Goal: Information Seeking & Learning: Check status

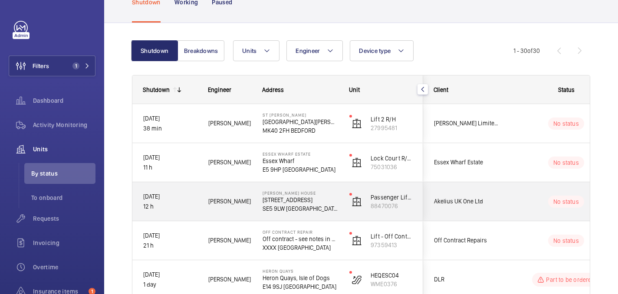
scroll to position [53, 0]
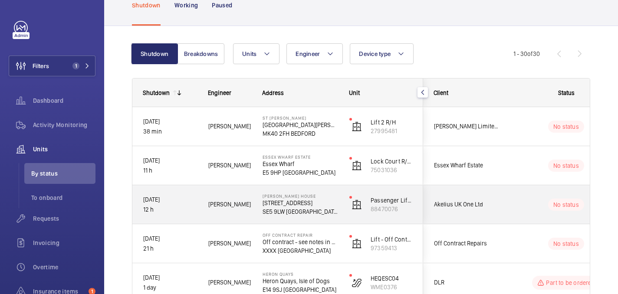
click at [245, 205] on span "Luke R." at bounding box center [229, 205] width 43 height 10
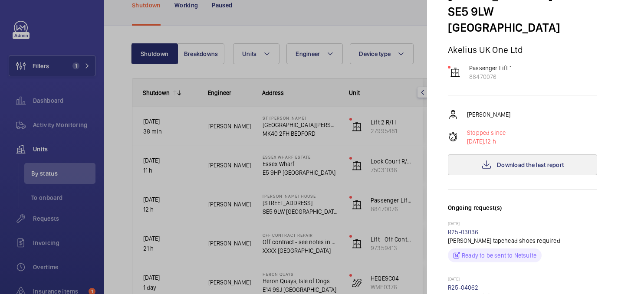
scroll to position [75, 0]
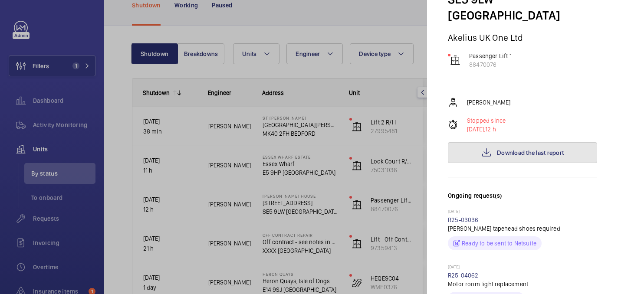
click at [525, 142] on button "Download the last report" at bounding box center [522, 152] width 149 height 21
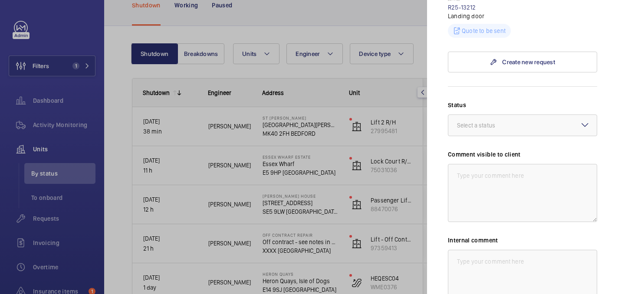
scroll to position [455, 0]
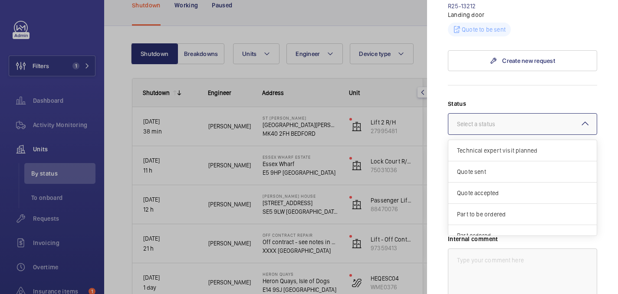
click at [464, 114] on div at bounding box center [522, 124] width 148 height 21
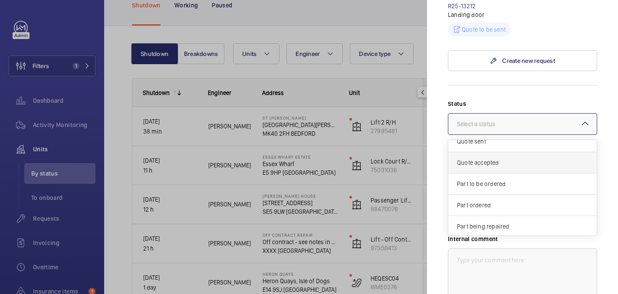
scroll to position [74, 0]
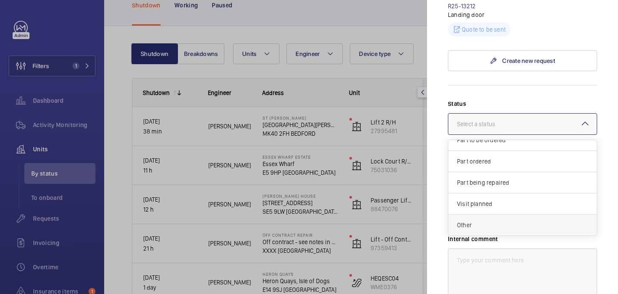
click at [464, 221] on span "Other" at bounding box center [522, 225] width 131 height 9
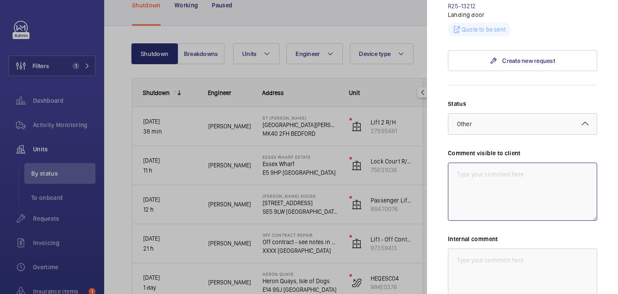
click at [464, 164] on textarea at bounding box center [522, 192] width 149 height 58
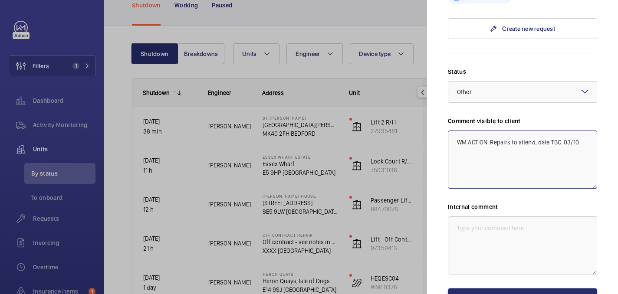
scroll to position [494, 0]
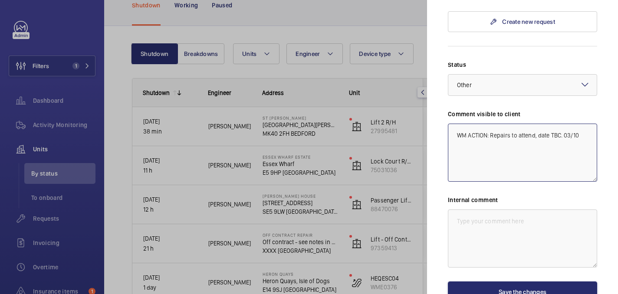
click at [510, 124] on textarea "WM ACTION: Repairs to attend, date TBC. 03/10" at bounding box center [522, 153] width 149 height 58
type textarea "WM ACTION: Repairs to attend, date TBC. 03/10"
click at [495, 210] on textarea at bounding box center [522, 239] width 149 height 58
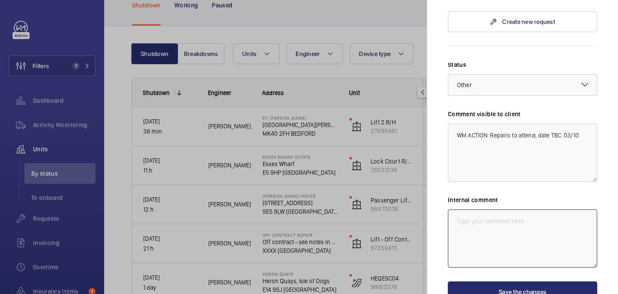
paste textarea "WM ACTION: Repairs to attend, date TBC. 03/10"
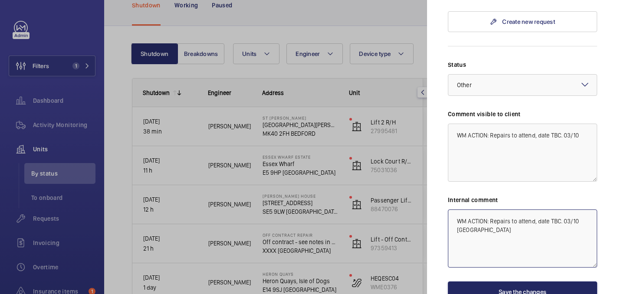
type textarea "WM ACTION: Repairs to attend, date TBC. 03/10 india"
click at [517, 282] on button "Save the changes" at bounding box center [522, 292] width 149 height 21
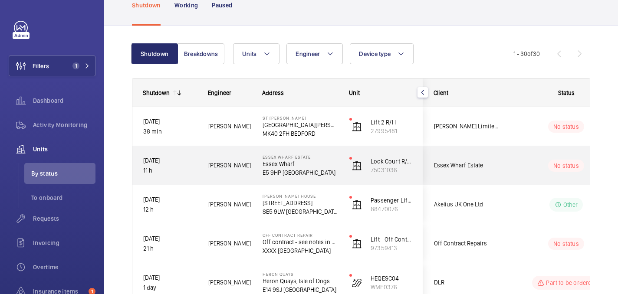
click at [514, 165] on wm-front-pills-cell "No status" at bounding box center [566, 166] width 108 height 12
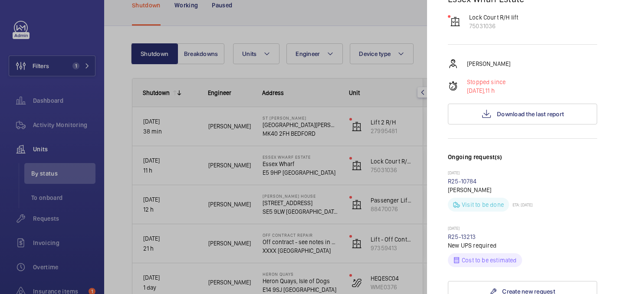
scroll to position [104, 0]
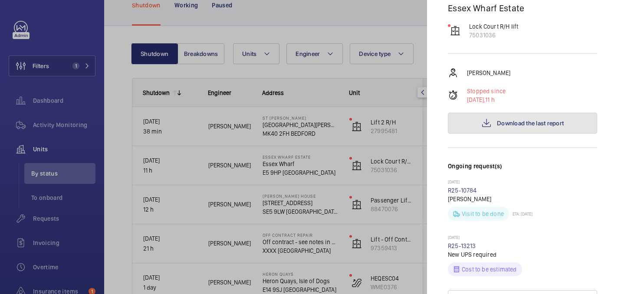
click at [505, 113] on button "Download the last report" at bounding box center [522, 123] width 149 height 21
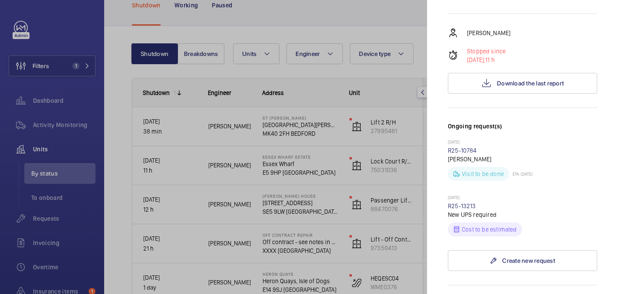
scroll to position [146, 0]
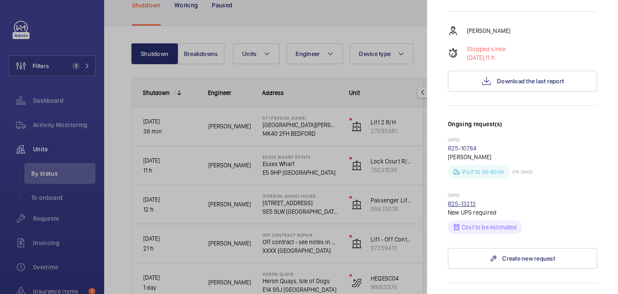
click at [455, 201] on link "R25-13213" at bounding box center [462, 204] width 28 height 7
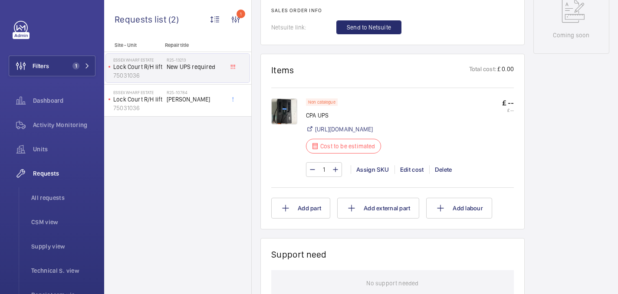
scroll to position [455, 0]
click at [287, 109] on img at bounding box center [284, 111] width 26 height 26
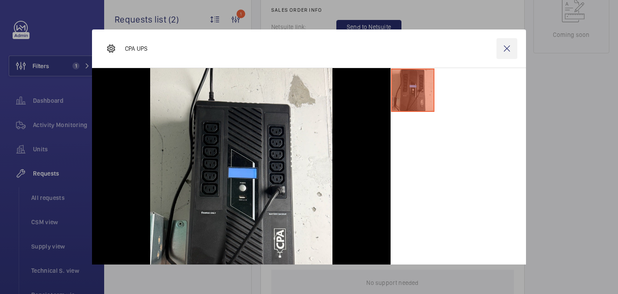
click at [510, 51] on wm-front-icon-button at bounding box center [507, 48] width 21 height 21
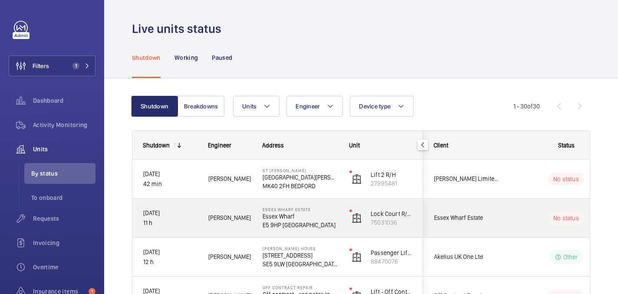
click at [508, 219] on div "No status" at bounding box center [561, 219] width 119 height 30
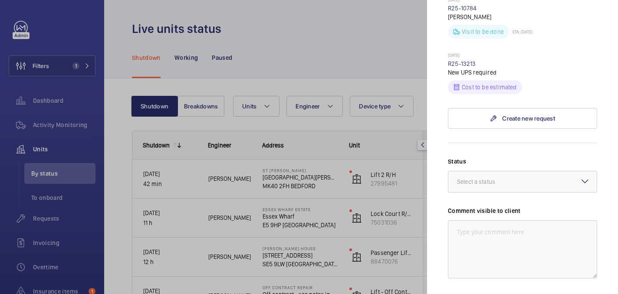
scroll to position [287, 0]
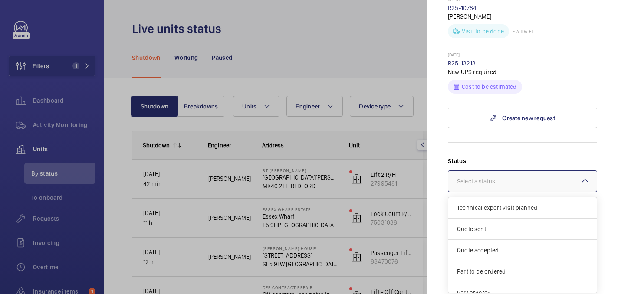
click at [489, 175] on div at bounding box center [522, 181] width 148 height 21
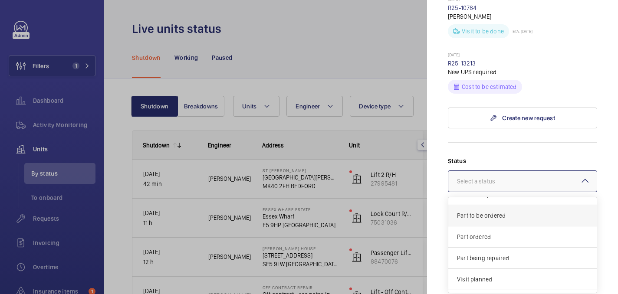
click at [485, 211] on span "Part to be ordered" at bounding box center [522, 215] width 131 height 9
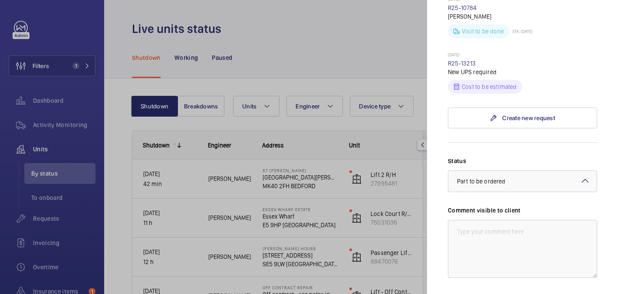
click at [475, 206] on label "Comment visible to client" at bounding box center [522, 210] width 149 height 9
click at [475, 224] on textarea at bounding box center [522, 249] width 149 height 58
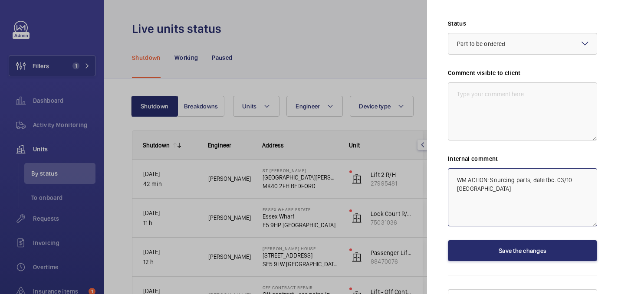
click at [473, 168] on textarea "WM ACTION: Sourcing parts, date tbc. 03/10 india" at bounding box center [522, 197] width 149 height 58
type textarea "WM ACTION: Sourcing parts, date tbc. 03/10 india"
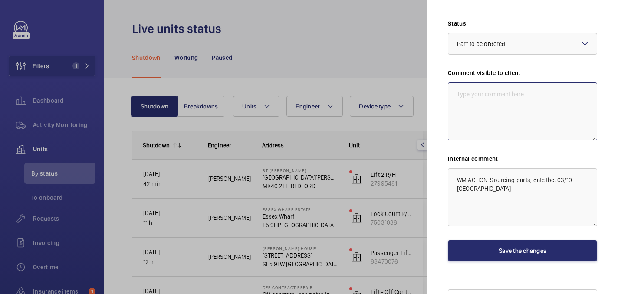
click at [493, 82] on textarea at bounding box center [522, 111] width 149 height 58
paste textarea "WM ACTION: Sourcing parts, date tbc. 03/10 india"
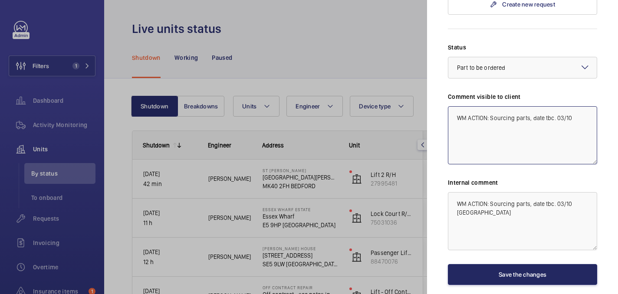
type textarea "WM ACTION: Sourcing parts, date tbc. 03/10"
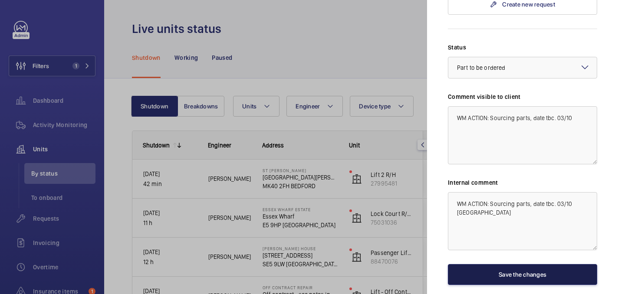
click at [491, 264] on button "Save the changes" at bounding box center [522, 274] width 149 height 21
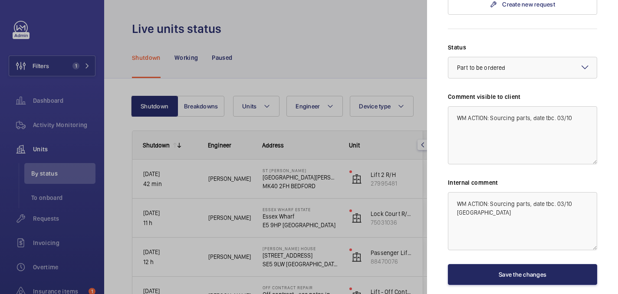
scroll to position [0, 0]
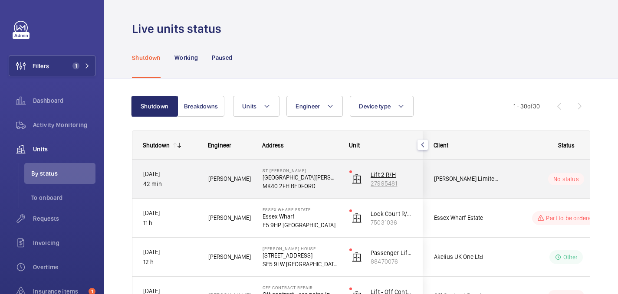
click at [405, 182] on p "27995481" at bounding box center [392, 183] width 42 height 9
click at [323, 180] on p "[GEOGRAPHIC_DATA][PERSON_NAME]" at bounding box center [301, 177] width 76 height 9
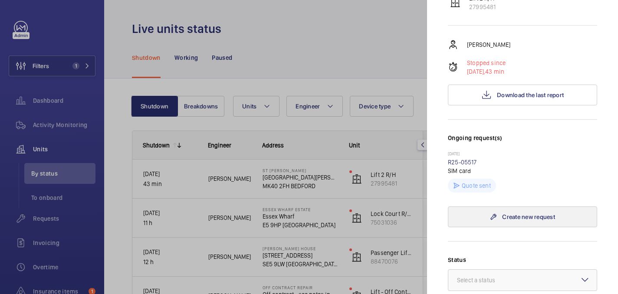
scroll to position [153, 0]
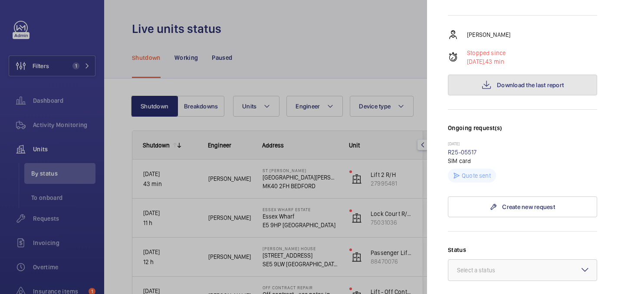
click at [513, 82] on span "Download the last report" at bounding box center [530, 85] width 67 height 7
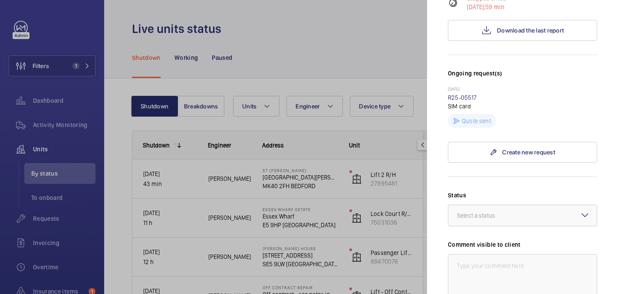
scroll to position [352, 0]
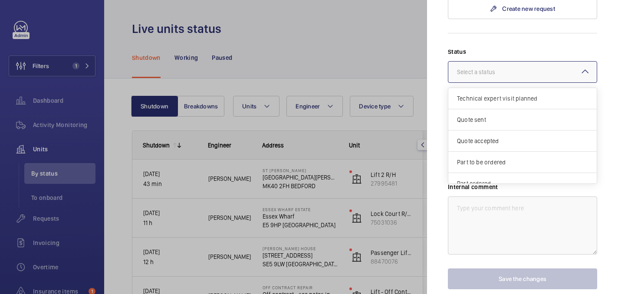
click at [531, 62] on div at bounding box center [522, 72] width 148 height 21
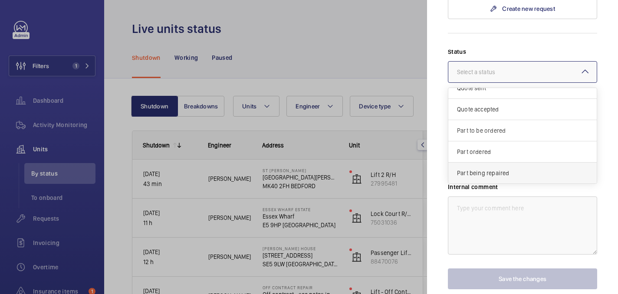
scroll to position [74, 0]
click at [467, 169] on span "Other" at bounding box center [522, 173] width 131 height 9
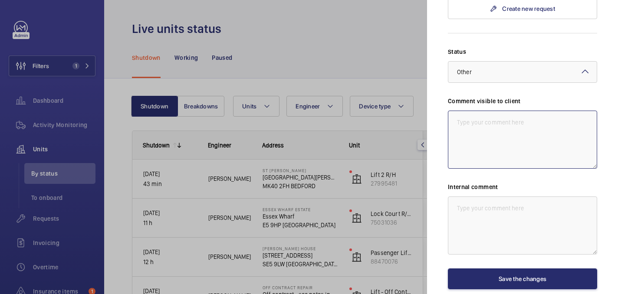
click at [468, 111] on textarea at bounding box center [522, 140] width 149 height 58
drag, startPoint x: 489, startPoint y: 97, endPoint x: 443, endPoint y: 83, distance: 47.7
click at [443, 83] on mat-sidenav "Stopped unit St Peters St Peters Street MK40 2FH BEDFORD Theodore Bedford Limit…" at bounding box center [522, 147] width 191 height 294
click at [495, 111] on textarea "WM ACTION: Pending works to be carrie put. Date TBC. 03/10" at bounding box center [522, 140] width 149 height 58
drag, startPoint x: 495, startPoint y: 105, endPoint x: 449, endPoint y: 85, distance: 49.6
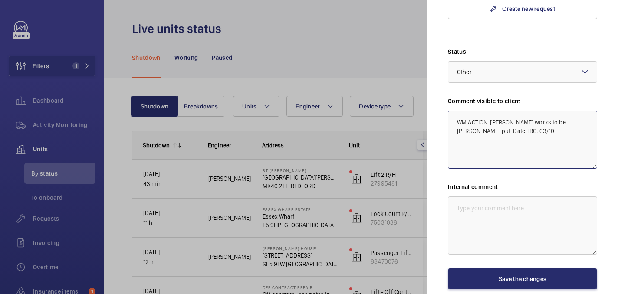
click at [449, 111] on textarea "WM ACTION: Pending works to be carrie put. Date TBC. 03/10" at bounding box center [522, 140] width 149 height 58
type textarea "WM ACTION: Pending works to be carrie put. Date TBC. 03/10"
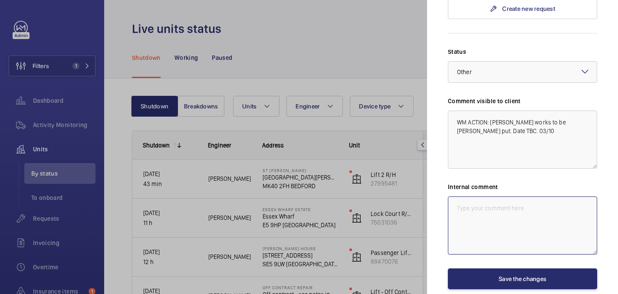
click at [507, 197] on textarea at bounding box center [522, 226] width 149 height 58
paste textarea "WM ACTION: Pending works to be carrie put. Date TBC. 03/10"
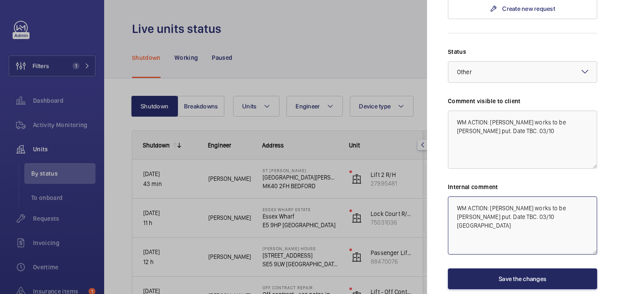
type textarea "WM ACTION: Pending works to be carrie put. Date TBC. 03/10 india"
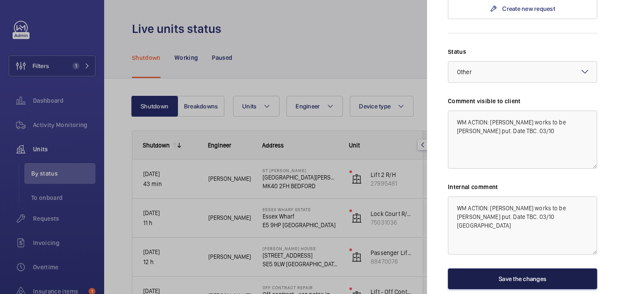
click at [520, 269] on button "Save the changes" at bounding box center [522, 279] width 149 height 21
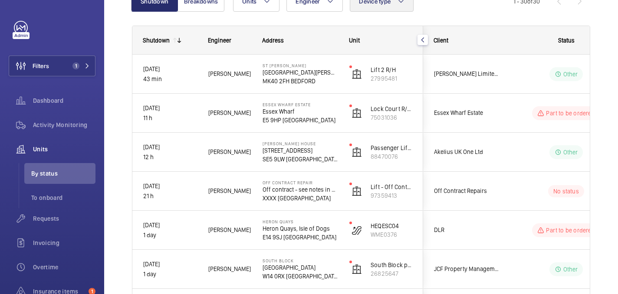
scroll to position [106, 0]
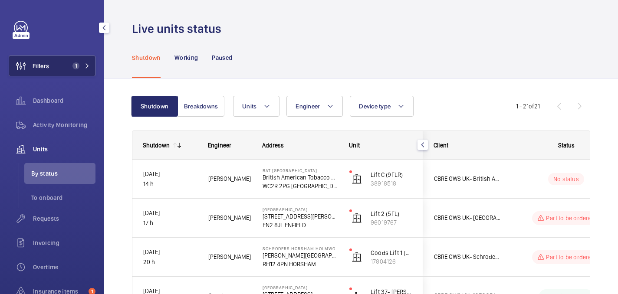
click at [72, 61] on button "Filters 1" at bounding box center [52, 66] width 87 height 21
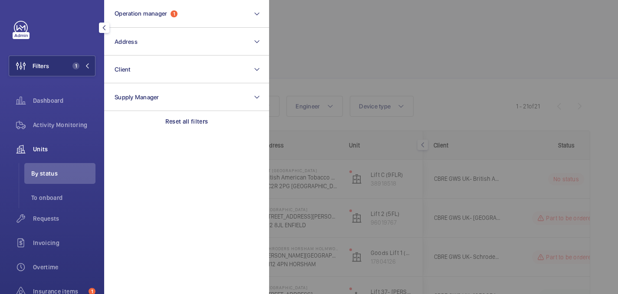
click at [430, 82] on div at bounding box center [578, 147] width 618 height 294
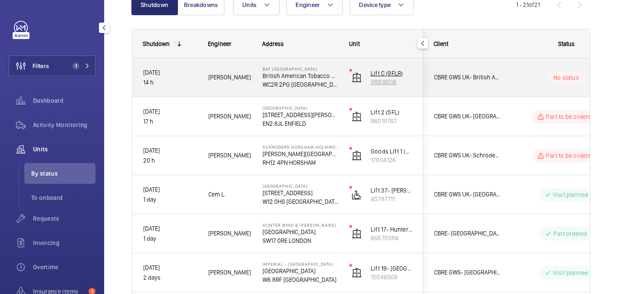
scroll to position [117, 0]
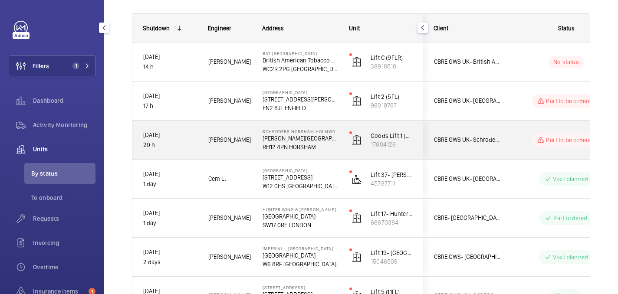
click at [332, 148] on p "RH12 4PN HORSHAM" at bounding box center [301, 147] width 76 height 9
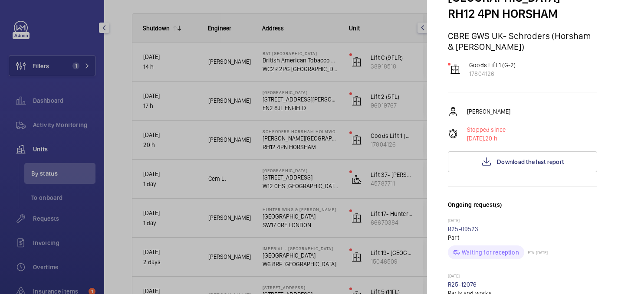
scroll to position [0, 0]
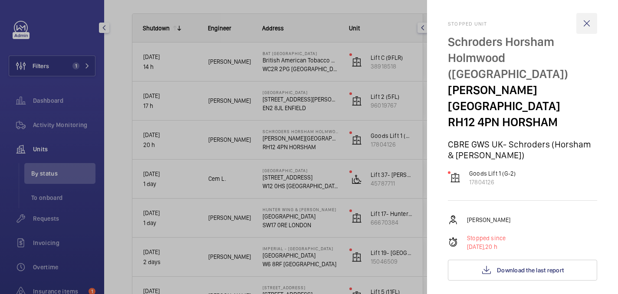
click at [590, 26] on wm-front-icon-button at bounding box center [586, 23] width 21 height 21
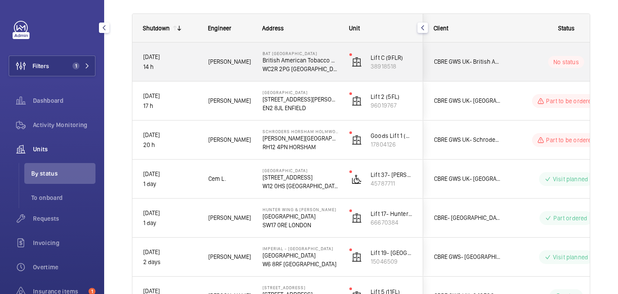
click at [333, 73] on div "BAT Globe House British American Tobacco Global Headquarters WC2R 2PG LONDON" at bounding box center [295, 62] width 86 height 39
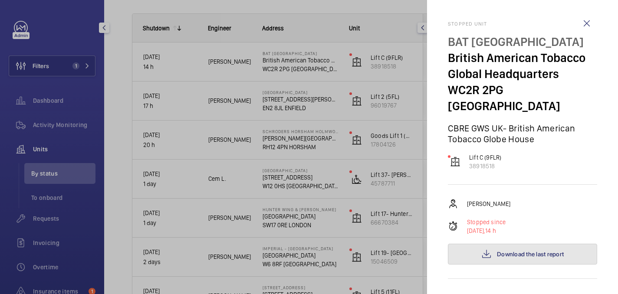
click at [515, 251] on span "Download the last report" at bounding box center [530, 254] width 67 height 7
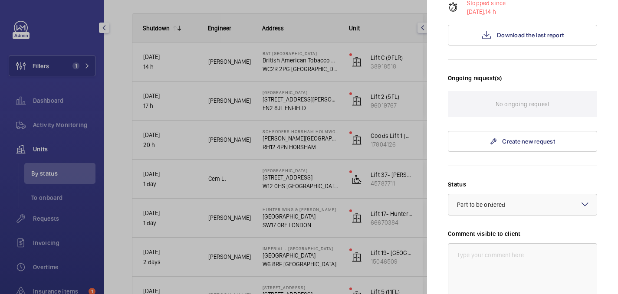
scroll to position [222, 0]
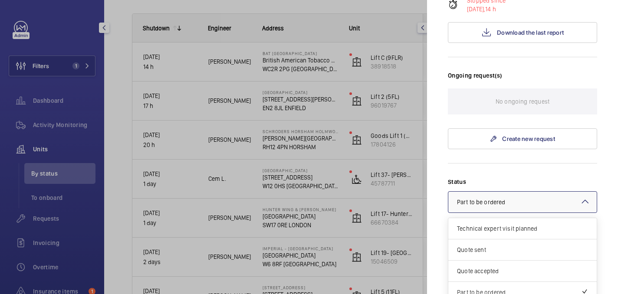
click at [510, 198] on div "× Part to be ordered" at bounding box center [492, 202] width 70 height 9
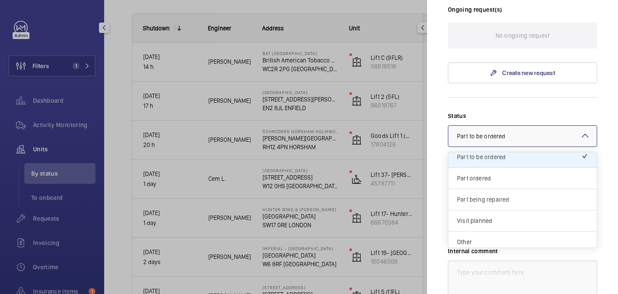
scroll to position [74, 0]
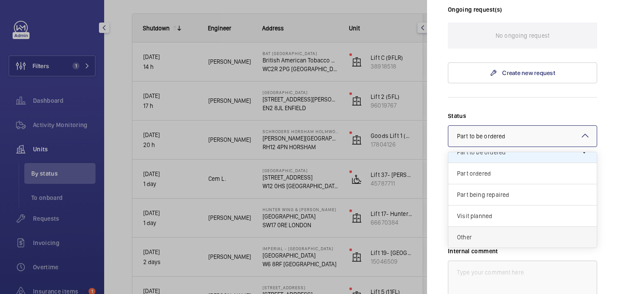
click at [498, 227] on div "Other" at bounding box center [522, 237] width 148 height 21
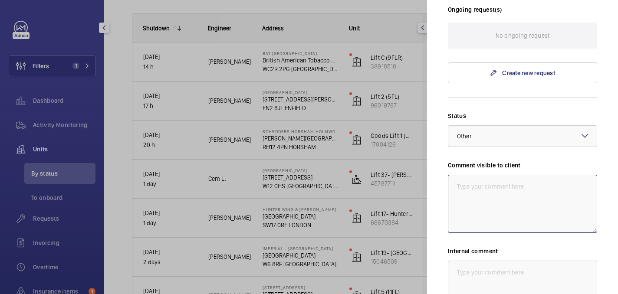
click at [489, 175] on textarea at bounding box center [522, 204] width 149 height 58
click at [484, 175] on textarea "WM action:" at bounding box center [522, 204] width 149 height 58
click at [508, 175] on textarea "WM ACTION:" at bounding box center [522, 204] width 149 height 58
click at [548, 175] on textarea "WM ACTION: Parts to be fitted. leadtime TBC. 03/10" at bounding box center [522, 204] width 149 height 58
drag, startPoint x: 484, startPoint y: 179, endPoint x: 448, endPoint y: 153, distance: 44.7
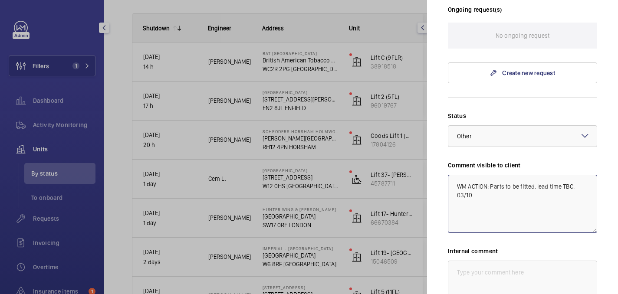
click at [448, 161] on div "Comment visible to client WM ACTION: Parts to be fitted. lead time TBC. 03/10" at bounding box center [522, 197] width 149 height 72
type textarea "WM ACTION: Parts to be fitted. lead time TBC. 03/10"
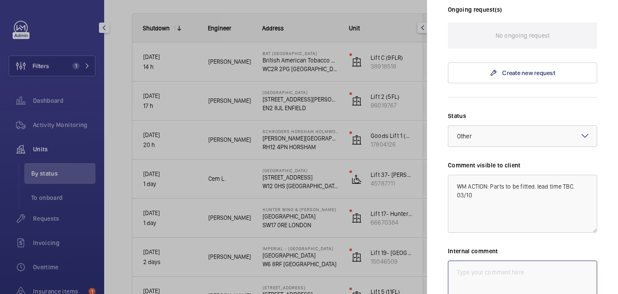
click at [480, 285] on textarea at bounding box center [522, 290] width 149 height 58
paste textarea "WM ACTION: Parts to be fitted. lead time TBC. 03/10"
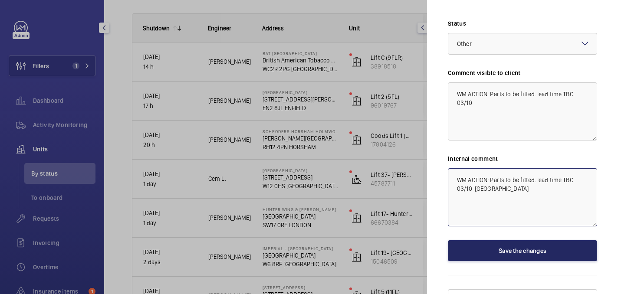
type textarea "WM ACTION: Parts to be fitted. lead time TBC. 03/10 India"
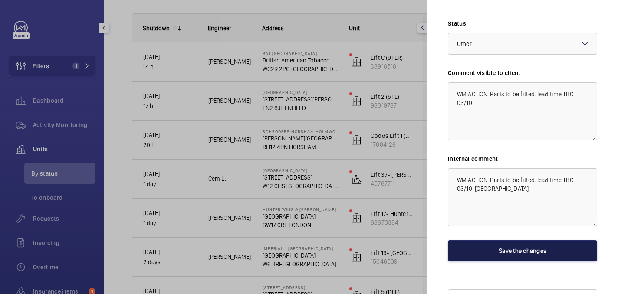
click at [532, 240] on button "Save the changes" at bounding box center [522, 250] width 149 height 21
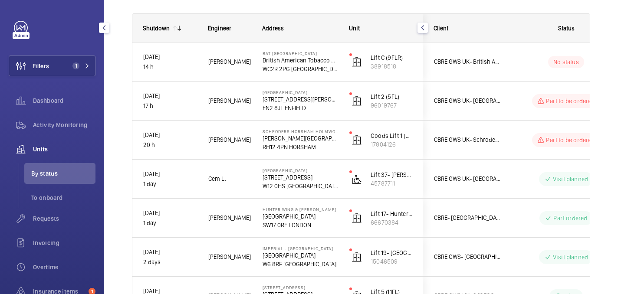
scroll to position [0, 0]
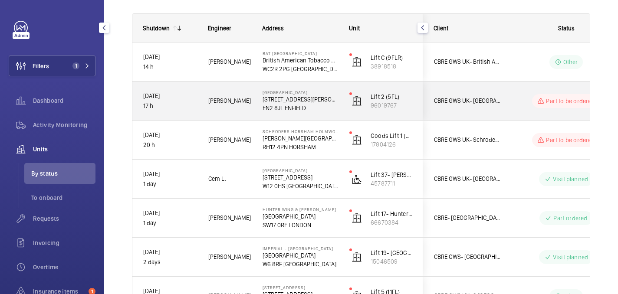
click at [498, 119] on div "CBRE GWS UK- Chase Farm Hospital" at bounding box center [462, 101] width 78 height 39
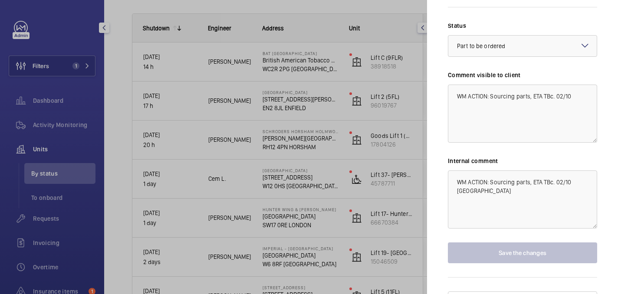
scroll to position [702, 0]
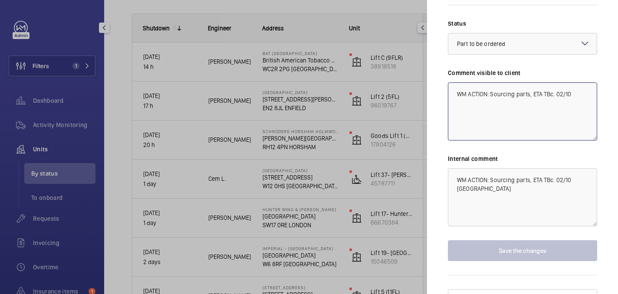
click at [552, 82] on textarea "WM ACTION: Sourcing parts, ETA TBc. 02/10" at bounding box center [522, 111] width 149 height 58
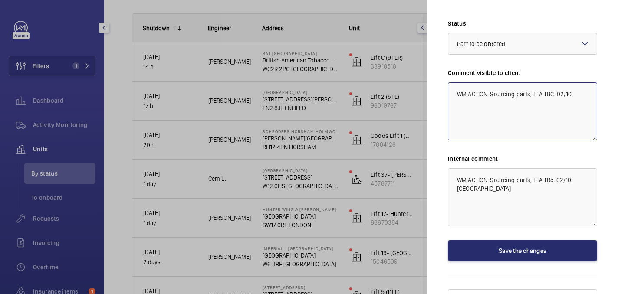
type textarea "WM ACTION: Sourcing parts, ETA TBC. 02/10"
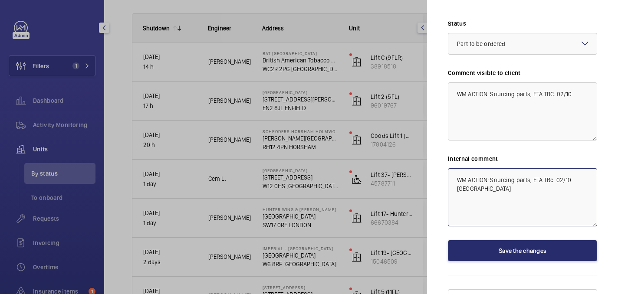
click at [552, 168] on textarea "WM ACTION: Sourcing parts, ETA TBc. 02/10 india" at bounding box center [522, 197] width 149 height 58
type textarea "WM ACTION: Sourcing parts, ETA TBC. 02/10 india"
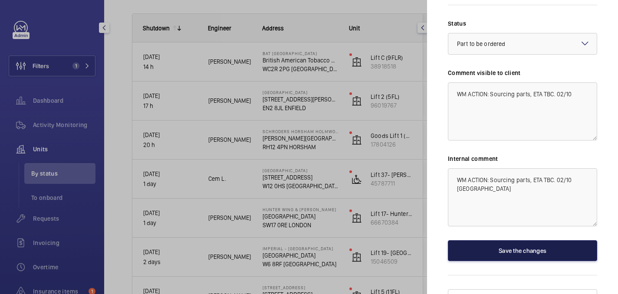
click at [543, 242] on button "Save the changes" at bounding box center [522, 250] width 149 height 21
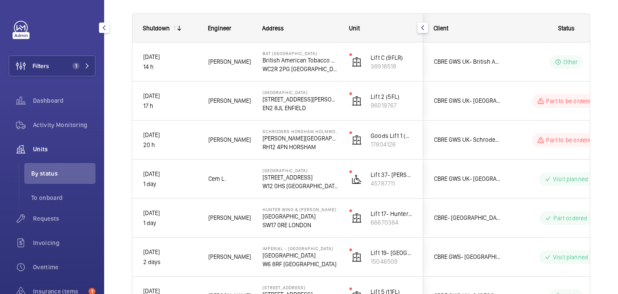
scroll to position [0, 0]
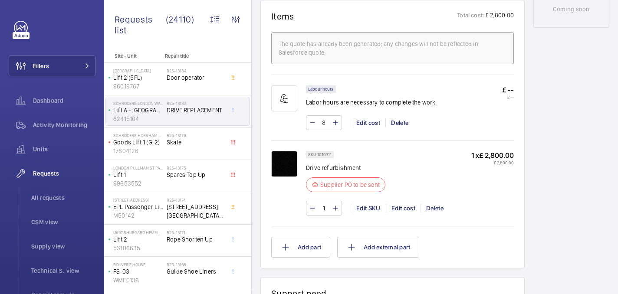
scroll to position [536, 0]
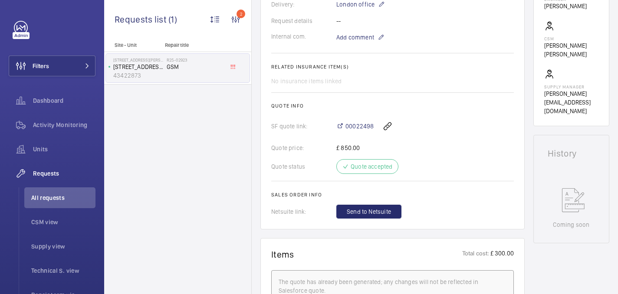
scroll to position [590, 0]
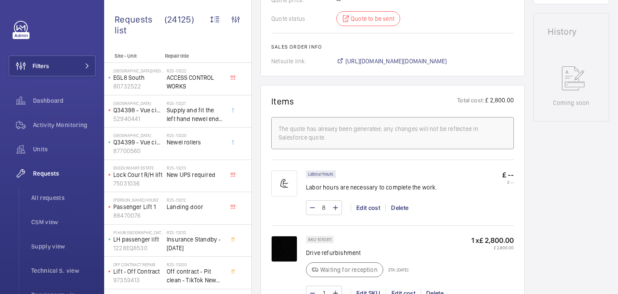
scroll to position [434, 0]
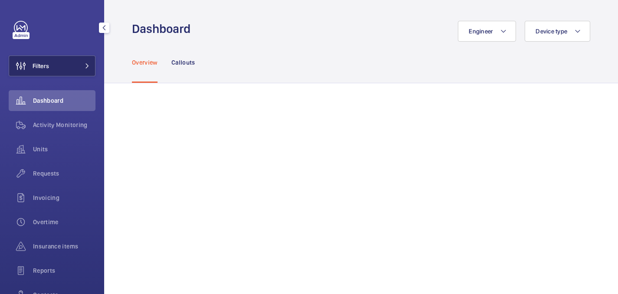
click at [75, 62] on button "Filters" at bounding box center [52, 66] width 87 height 21
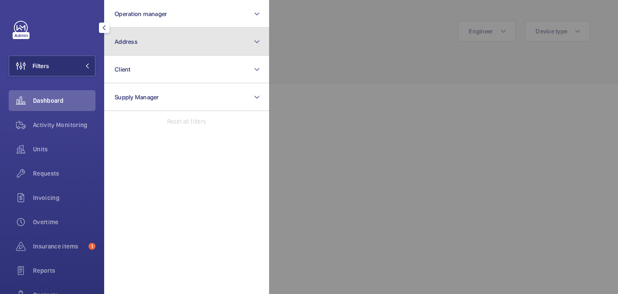
click at [184, 49] on button "Address" at bounding box center [186, 42] width 165 height 28
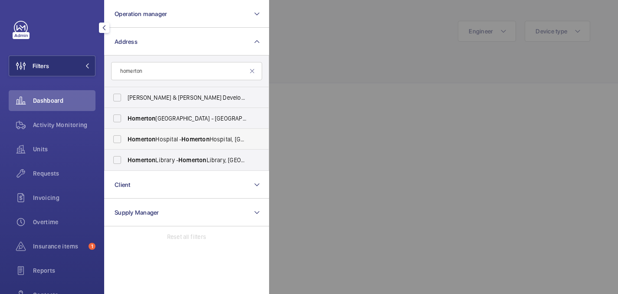
type input "homerton"
click at [184, 140] on span "Homerton" at bounding box center [195, 139] width 28 height 7
click at [126, 140] on input "[GEOGRAPHIC_DATA] - [GEOGRAPHIC_DATA], [GEOGRAPHIC_DATA]" at bounding box center [117, 139] width 17 height 17
checkbox input "true"
click at [372, 83] on div at bounding box center [578, 147] width 618 height 294
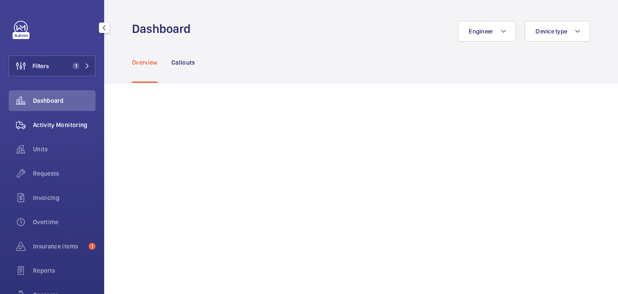
click at [67, 119] on div "Activity Monitoring" at bounding box center [52, 125] width 87 height 21
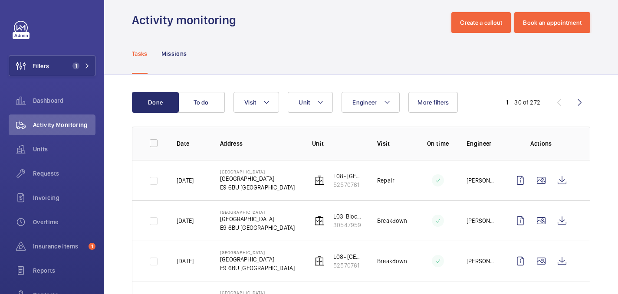
scroll to position [10, 0]
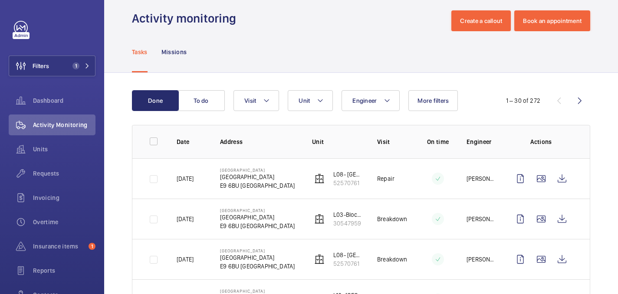
click at [194, 177] on p "[DATE]" at bounding box center [185, 179] width 17 height 9
click at [428, 104] on button "More filters" at bounding box center [432, 100] width 49 height 21
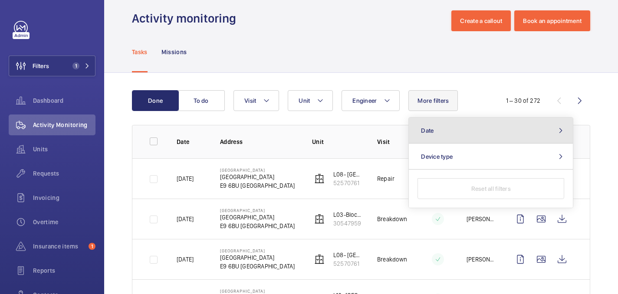
click at [457, 125] on button "Date" at bounding box center [491, 131] width 164 height 26
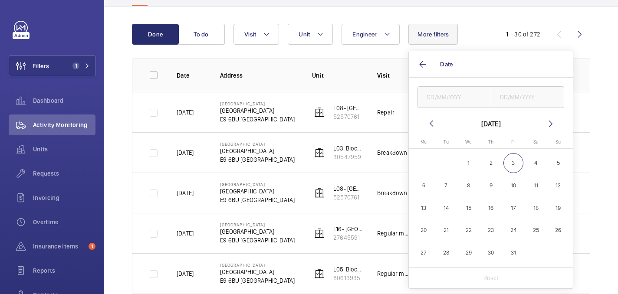
scroll to position [78, 0]
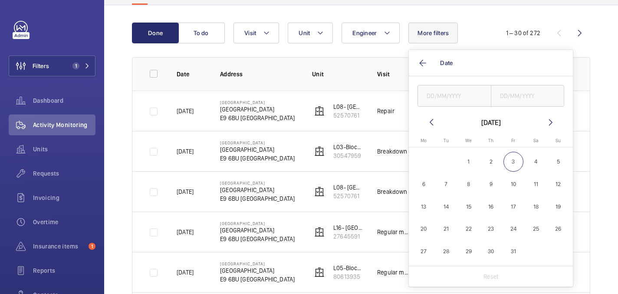
click at [428, 120] on mat-icon at bounding box center [431, 122] width 10 height 10
click at [428, 121] on mat-icon at bounding box center [431, 122] width 10 height 10
click at [428, 120] on mat-icon at bounding box center [431, 122] width 10 height 10
click at [553, 160] on span "1" at bounding box center [558, 162] width 20 height 20
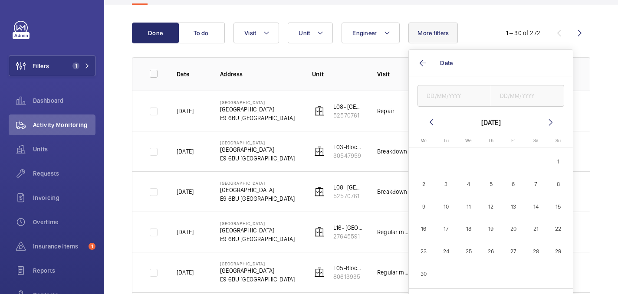
type input "[DATE]"
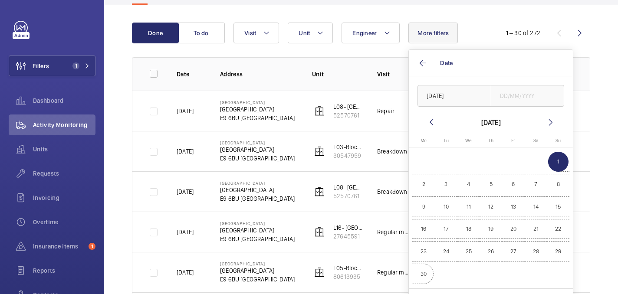
click at [420, 270] on span "30" at bounding box center [424, 274] width 20 height 20
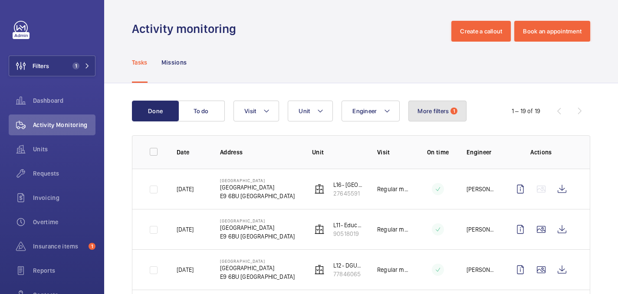
click at [449, 108] on button "More filters 1" at bounding box center [437, 111] width 58 height 21
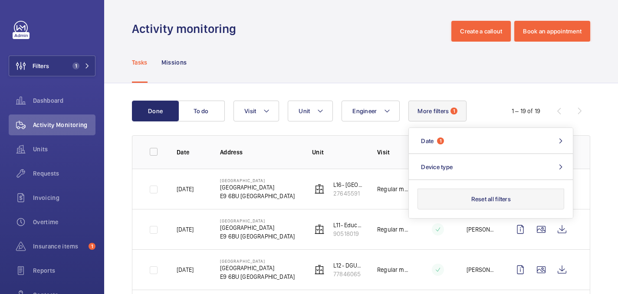
click at [489, 200] on button "Reset all filters" at bounding box center [491, 199] width 147 height 21
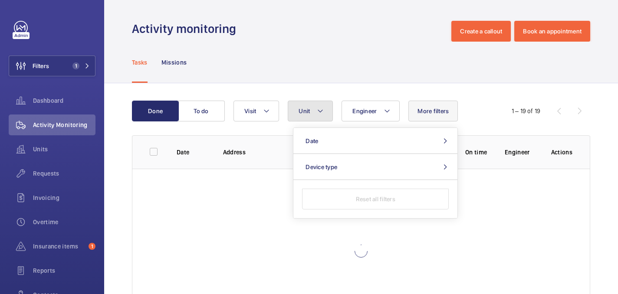
click at [324, 116] on button "Unit" at bounding box center [310, 111] width 45 height 21
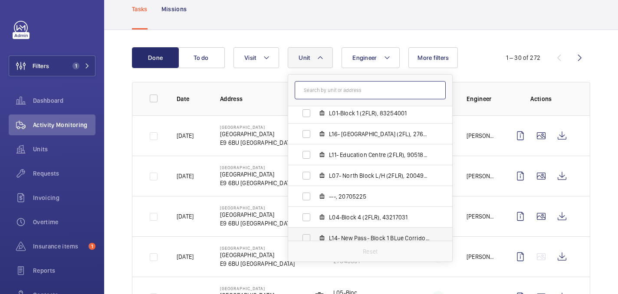
scroll to position [120, 0]
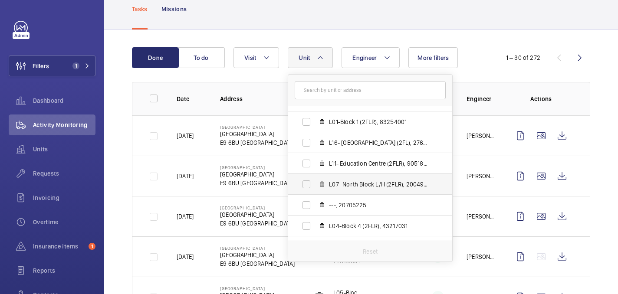
click at [361, 182] on span "L07- North Block L/H (2FLR), 20049803" at bounding box center [379, 184] width 101 height 9
click at [315, 182] on input "L07- North Block L/H (2FLR), 20049803" at bounding box center [306, 184] width 17 height 17
checkbox input "true"
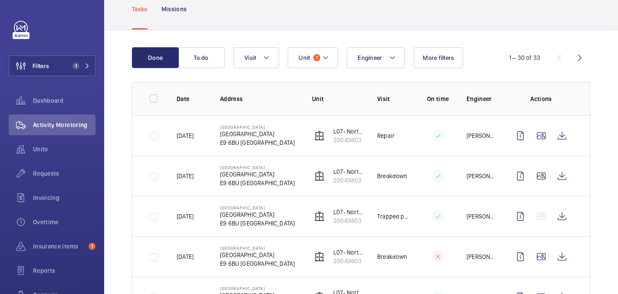
scroll to position [75, 0]
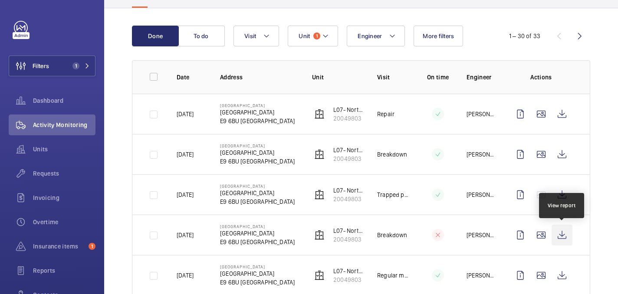
click at [558, 237] on wm-front-icon-button at bounding box center [562, 235] width 21 height 21
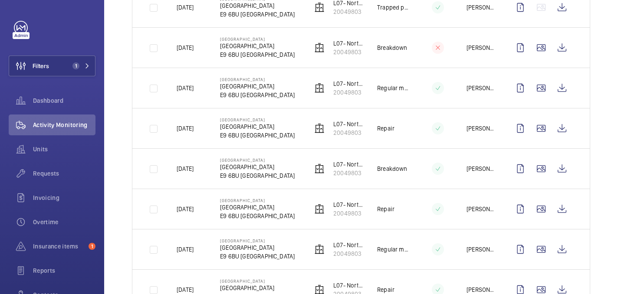
scroll to position [264, 0]
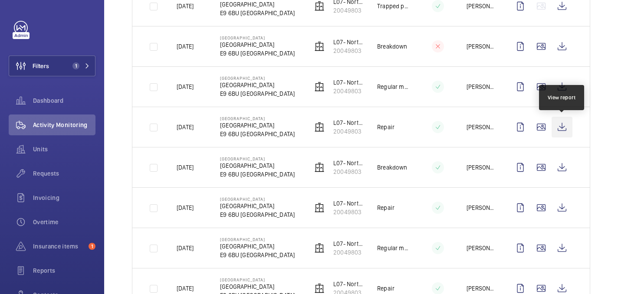
click at [562, 127] on wm-front-icon-button at bounding box center [562, 127] width 21 height 21
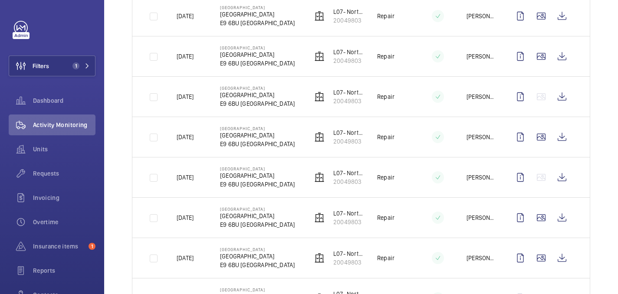
scroll to position [537, 0]
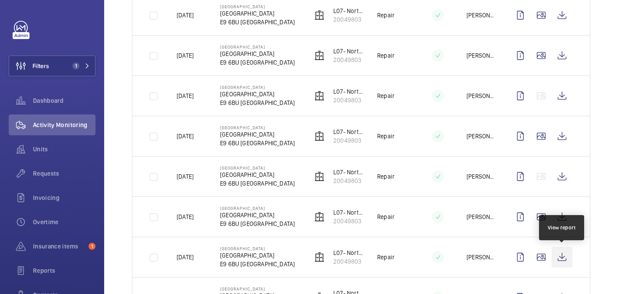
click at [557, 260] on wm-front-icon-button at bounding box center [562, 257] width 21 height 21
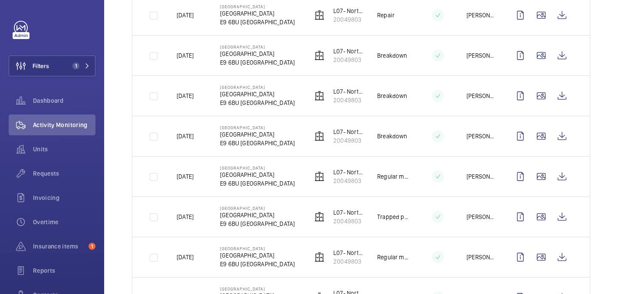
scroll to position [780, 0]
click at [39, 66] on span "Filters" at bounding box center [41, 66] width 16 height 9
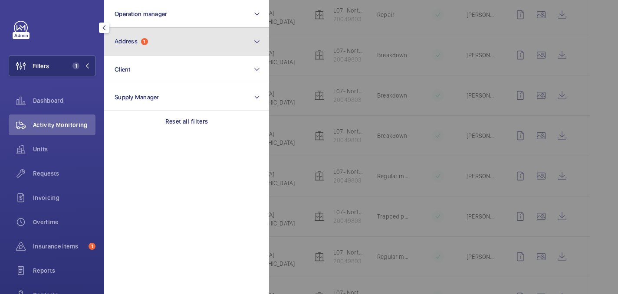
click at [168, 51] on button "Address 1" at bounding box center [186, 42] width 165 height 28
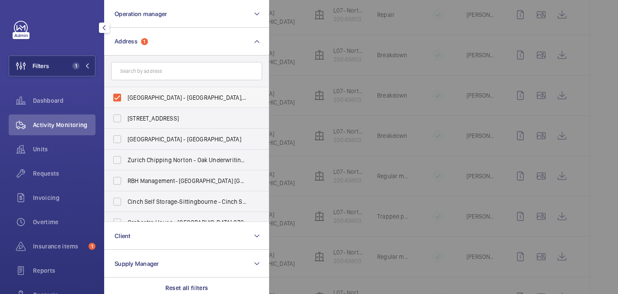
click at [161, 90] on label "[GEOGRAPHIC_DATA] - [GEOGRAPHIC_DATA], [GEOGRAPHIC_DATA]" at bounding box center [180, 97] width 151 height 21
click at [126, 90] on input "[GEOGRAPHIC_DATA] - [GEOGRAPHIC_DATA], [GEOGRAPHIC_DATA]" at bounding box center [117, 97] width 17 height 17
checkbox input "false"
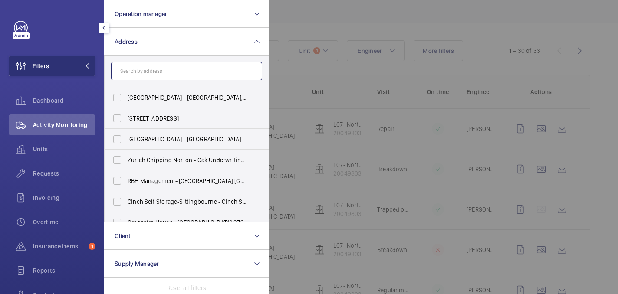
click at [153, 75] on input "text" at bounding box center [186, 71] width 151 height 18
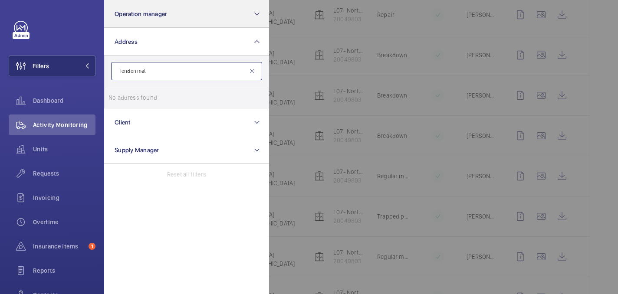
type input "london met"
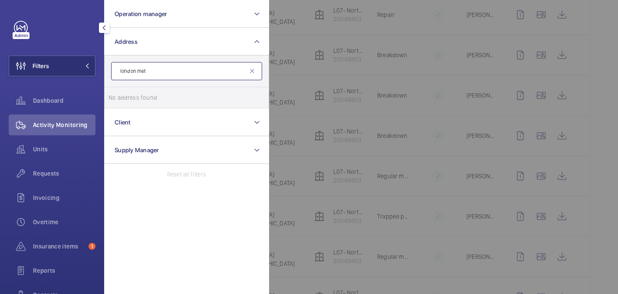
click at [167, 72] on input "london met" at bounding box center [186, 71] width 151 height 18
type input "tower complex"
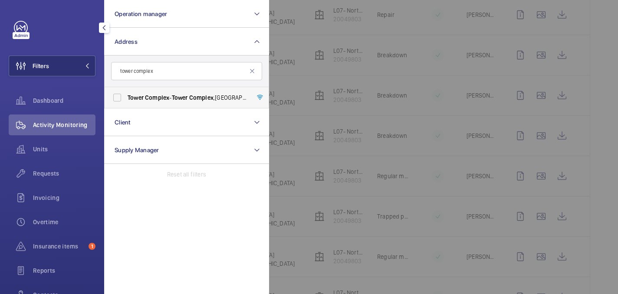
click at [200, 104] on label "[STREET_ADDRESS]" at bounding box center [180, 97] width 151 height 21
click at [126, 104] on input "[STREET_ADDRESS]" at bounding box center [117, 97] width 17 height 17
checkbox input "true"
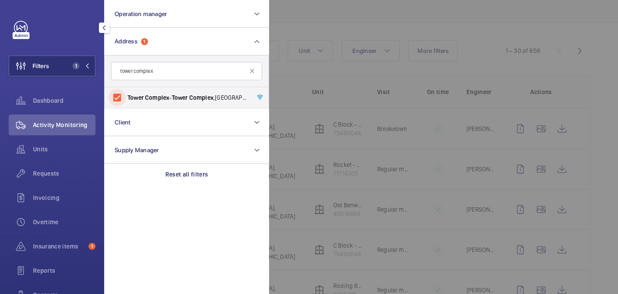
scroll to position [780, 0]
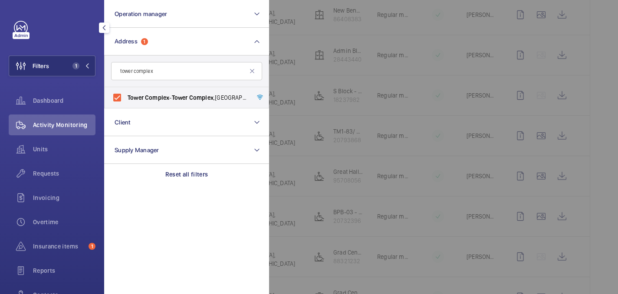
click at [281, 72] on div at bounding box center [578, 147] width 618 height 294
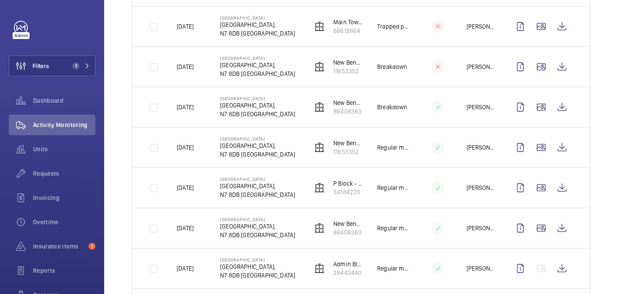
scroll to position [234, 0]
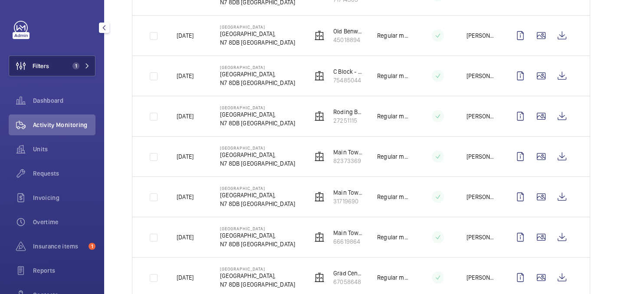
click at [63, 65] on button "Filters 1" at bounding box center [52, 66] width 87 height 21
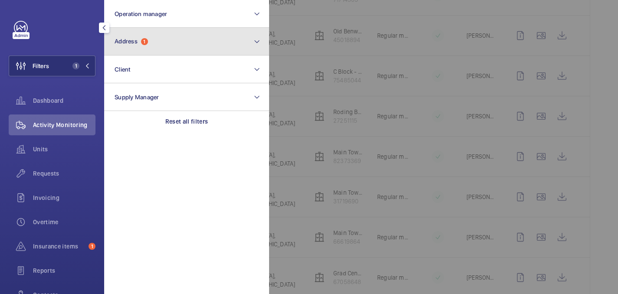
drag, startPoint x: 169, startPoint y: 36, endPoint x: 162, endPoint y: 53, distance: 17.9
click at [169, 36] on button "Address 1" at bounding box center [186, 42] width 165 height 28
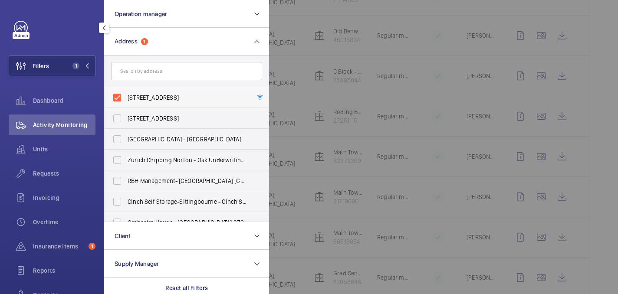
click at [134, 97] on span "[STREET_ADDRESS]" at bounding box center [187, 97] width 119 height 9
click at [126, 97] on input "[STREET_ADDRESS]" at bounding box center [117, 97] width 17 height 17
checkbox input "false"
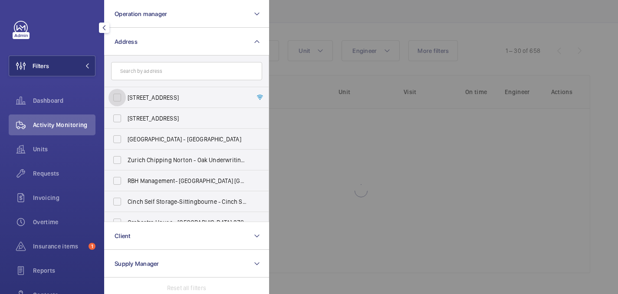
scroll to position [60, 0]
click at [133, 70] on input "text" at bounding box center [186, 71] width 151 height 18
paste input "[GEOGRAPHIC_DATA]"
type input "[GEOGRAPHIC_DATA]"
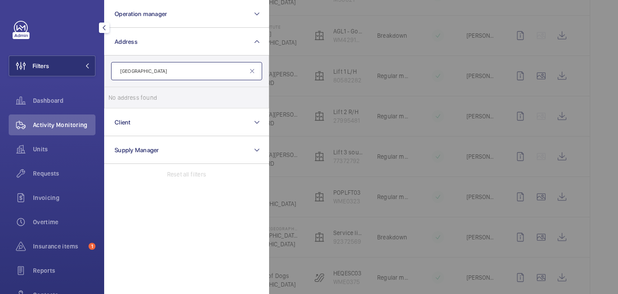
click at [190, 74] on input "[GEOGRAPHIC_DATA]" at bounding box center [186, 71] width 151 height 18
type input "tower complex"
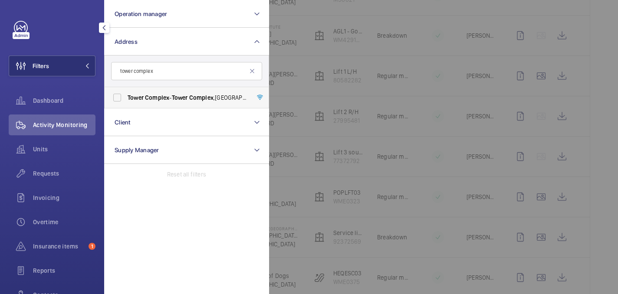
click at [205, 88] on label "[STREET_ADDRESS]" at bounding box center [180, 97] width 151 height 21
click at [126, 89] on input "[STREET_ADDRESS]" at bounding box center [117, 97] width 17 height 17
checkbox input "true"
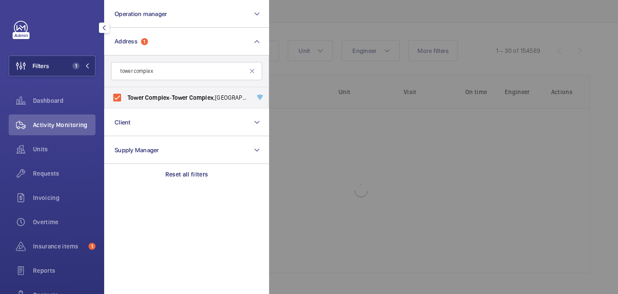
click at [306, 18] on div at bounding box center [578, 147] width 618 height 294
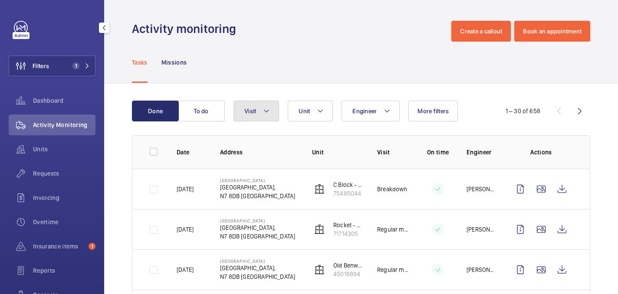
click at [262, 112] on button "Visit" at bounding box center [257, 111] width 46 height 21
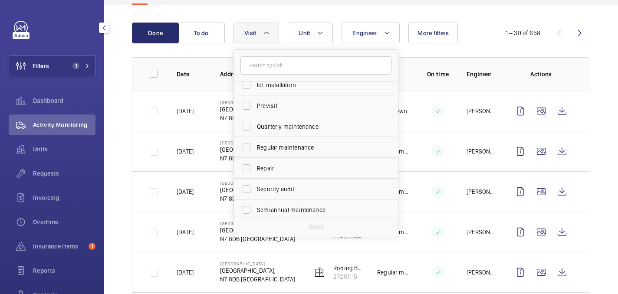
scroll to position [117, 0]
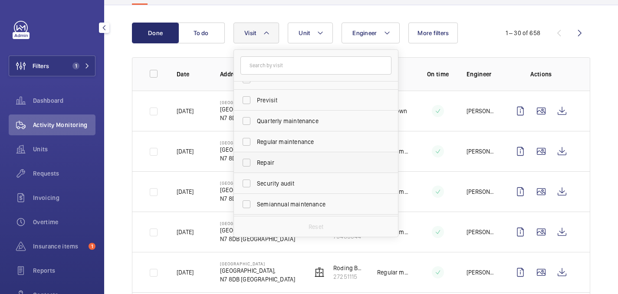
click at [278, 165] on span "Repair" at bounding box center [316, 162] width 119 height 9
click at [255, 165] on input "Repair" at bounding box center [246, 162] width 17 height 17
checkbox input "true"
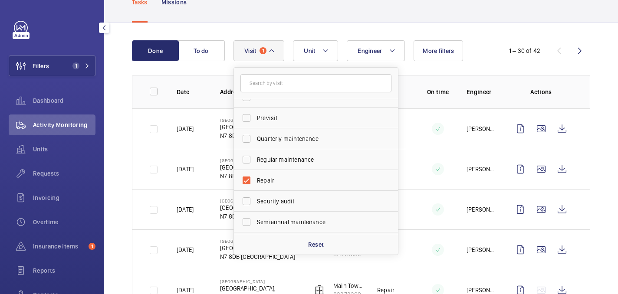
scroll to position [78, 0]
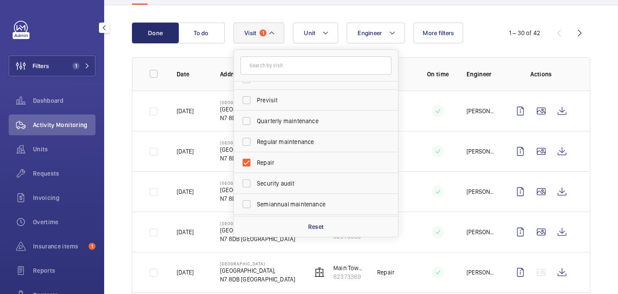
click at [482, 59] on th "Engineer" at bounding box center [474, 73] width 43 height 33
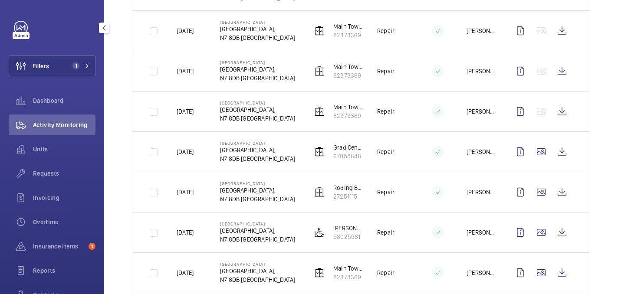
scroll to position [318, 0]
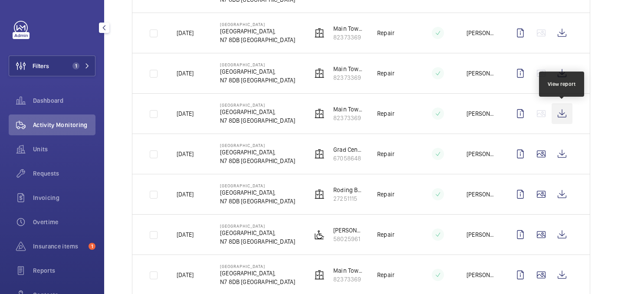
click at [560, 115] on wm-front-icon-button at bounding box center [562, 113] width 21 height 21
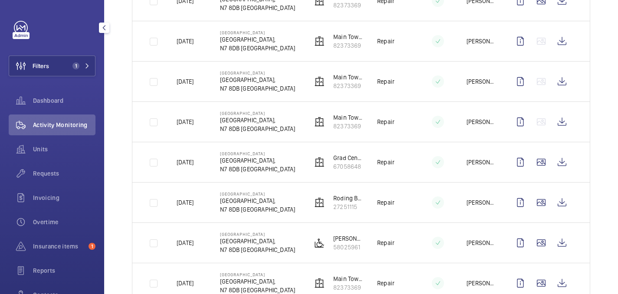
scroll to position [309, 0]
click at [563, 82] on wm-front-icon-button at bounding box center [562, 82] width 21 height 21
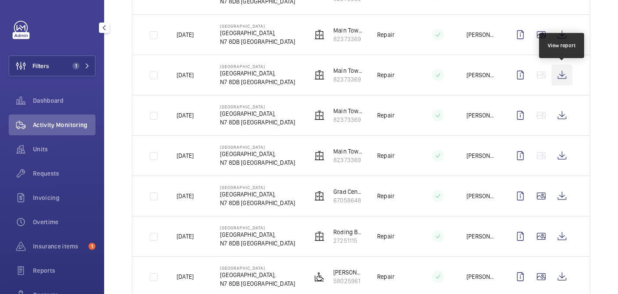
click at [565, 76] on wm-front-icon-button at bounding box center [562, 75] width 21 height 21
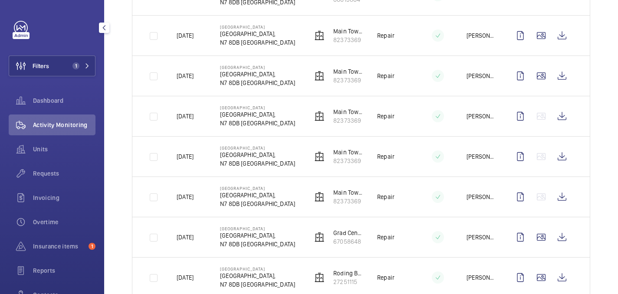
scroll to position [226, 0]
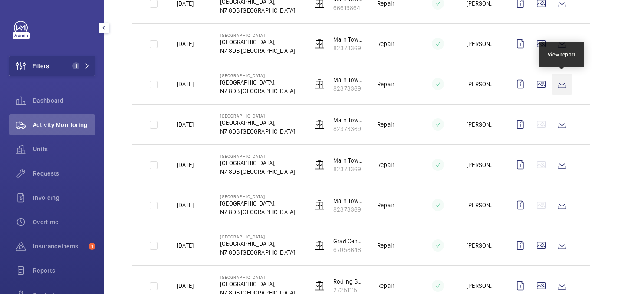
click at [563, 82] on wm-front-icon-button at bounding box center [562, 84] width 21 height 21
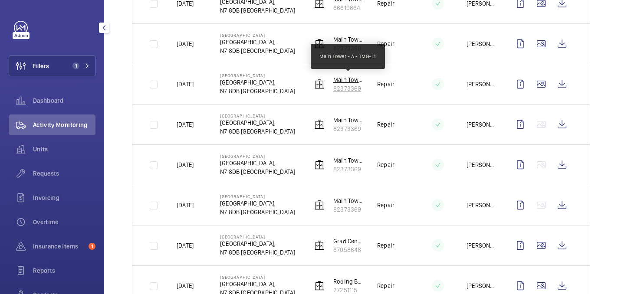
scroll to position [224, 0]
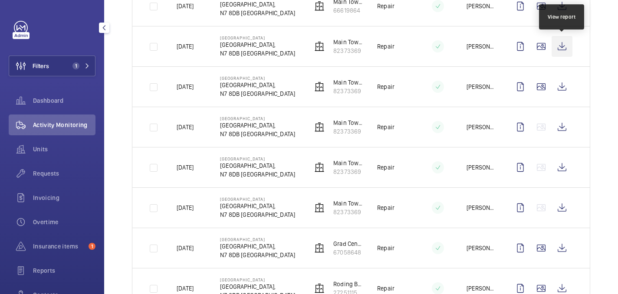
click at [565, 49] on wm-front-icon-button at bounding box center [562, 46] width 21 height 21
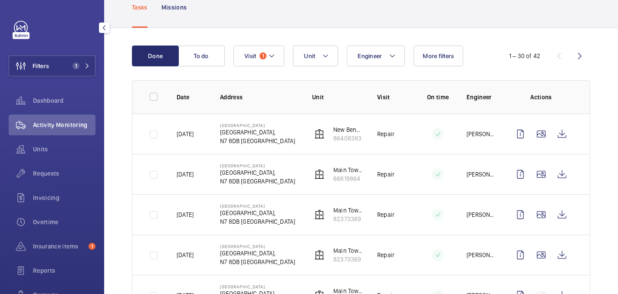
scroll to position [0, 0]
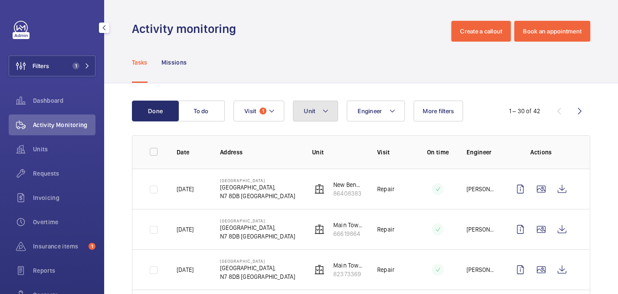
click at [331, 113] on button "Unit" at bounding box center [315, 111] width 45 height 21
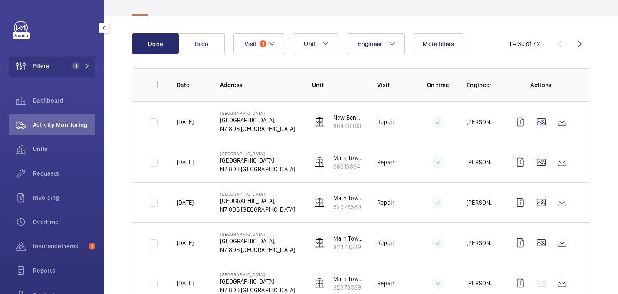
click at [314, 49] on button "Unit" at bounding box center [315, 43] width 45 height 21
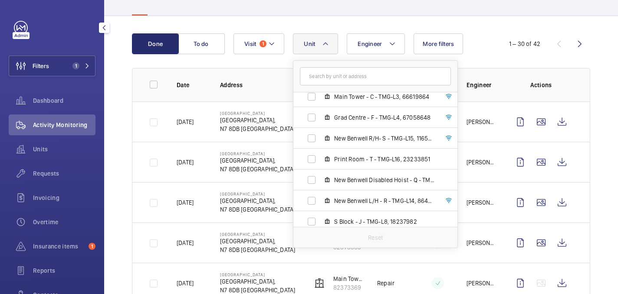
scroll to position [299, 0]
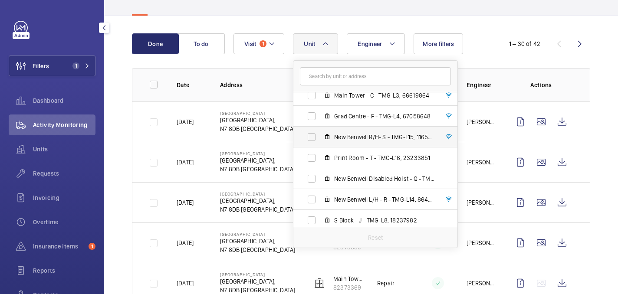
click at [350, 138] on span "New Benwell R/H- S - TMG-L15, 11653352" at bounding box center [384, 137] width 101 height 9
click at [320, 138] on input "New Benwell R/H- S - TMG-L15, 11653352" at bounding box center [311, 136] width 17 height 17
checkbox input "true"
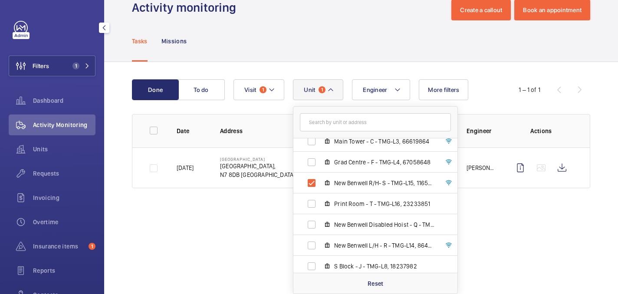
click at [484, 68] on div "Done To do Engineer Unit [GEOGRAPHIC_DATA] Enricos - K - TMG-L9, 58025961 Main …" at bounding box center [361, 135] width 514 height 147
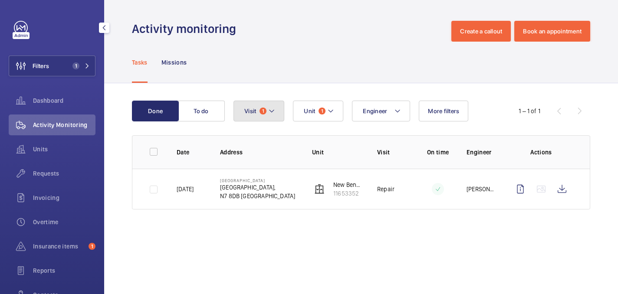
click at [254, 112] on span "Visit" at bounding box center [250, 111] width 12 height 7
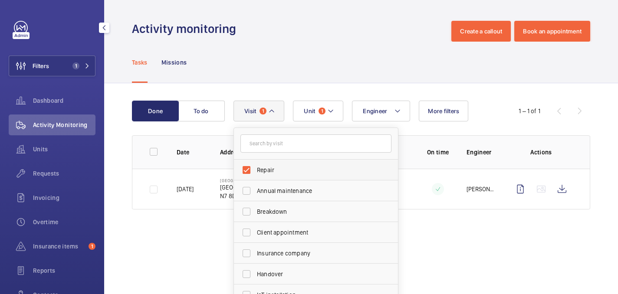
click at [263, 165] on label "Repair" at bounding box center [309, 170] width 151 height 21
click at [255, 165] on input "Repair" at bounding box center [246, 169] width 17 height 17
checkbox input "false"
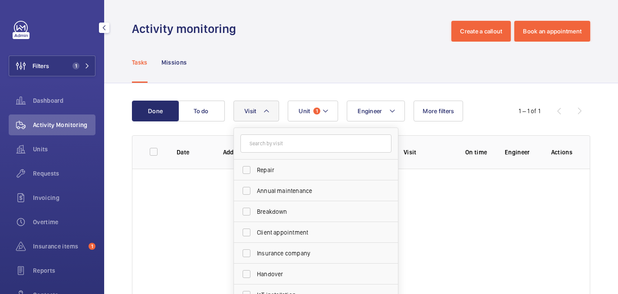
click at [293, 54] on div "Tasks Missions" at bounding box center [361, 62] width 458 height 41
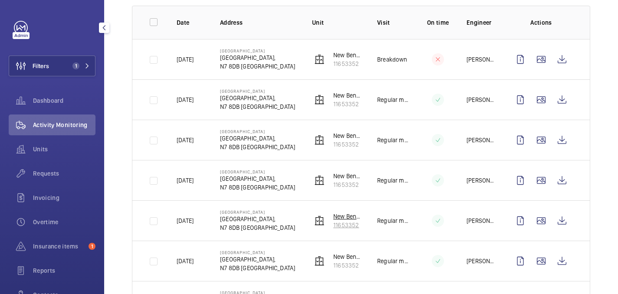
scroll to position [123, 0]
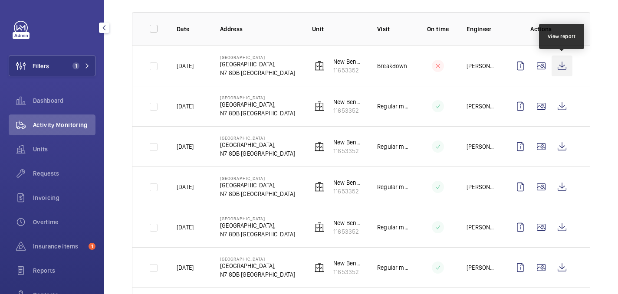
click at [563, 67] on wm-front-icon-button at bounding box center [562, 66] width 21 height 21
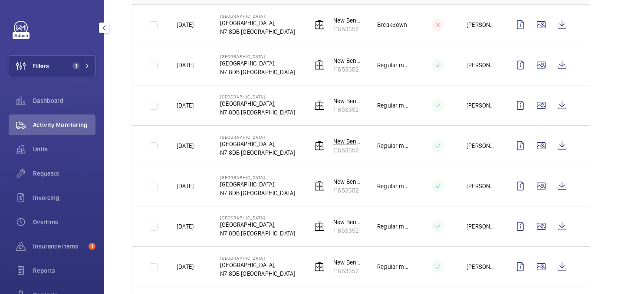
scroll to position [0, 0]
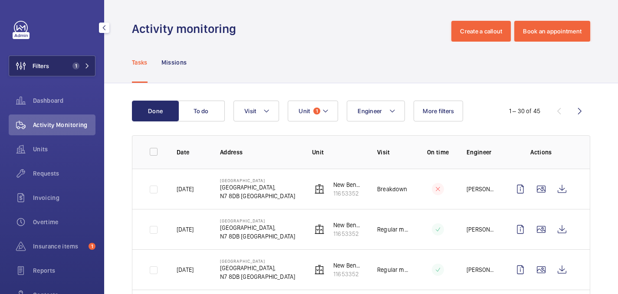
click at [69, 69] on button "Filters 1" at bounding box center [52, 66] width 87 height 21
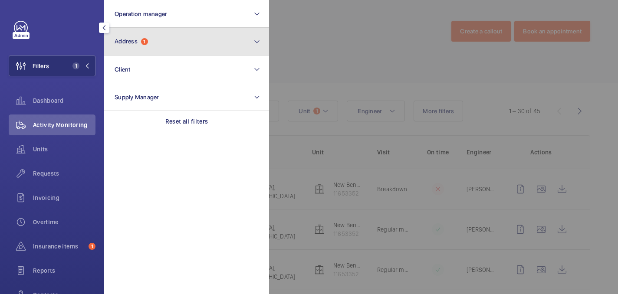
click at [180, 40] on button "Address 1" at bounding box center [186, 42] width 165 height 28
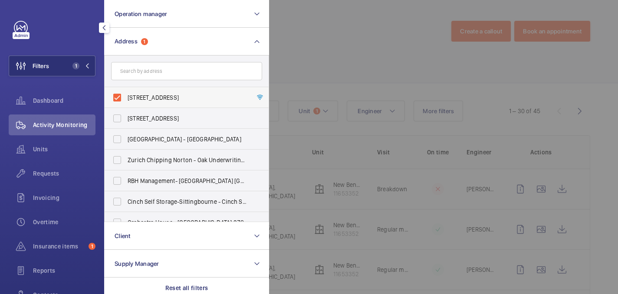
click at [152, 97] on span "[STREET_ADDRESS]" at bounding box center [187, 97] width 119 height 9
click at [126, 97] on input "[STREET_ADDRESS]" at bounding box center [117, 97] width 17 height 17
checkbox input "false"
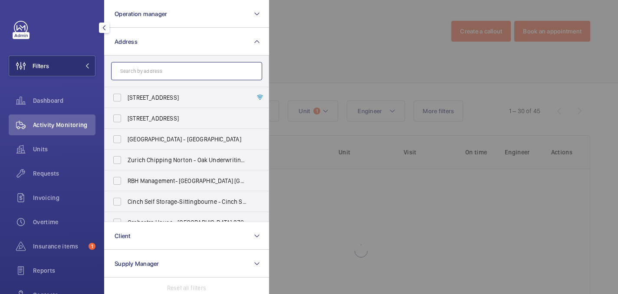
click at [141, 63] on input "text" at bounding box center [186, 71] width 151 height 18
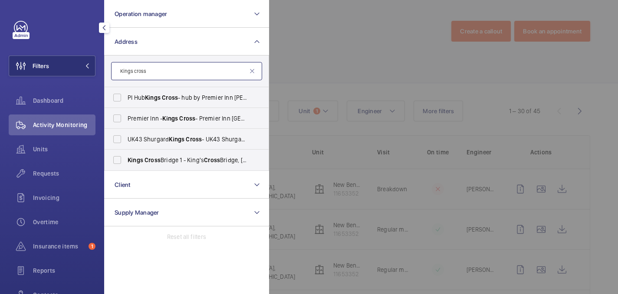
type input "Kings cross"
click at [330, 66] on div at bounding box center [578, 147] width 618 height 294
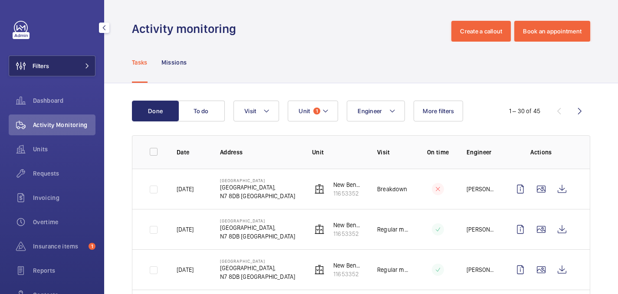
click at [61, 56] on button "Filters" at bounding box center [52, 66] width 87 height 21
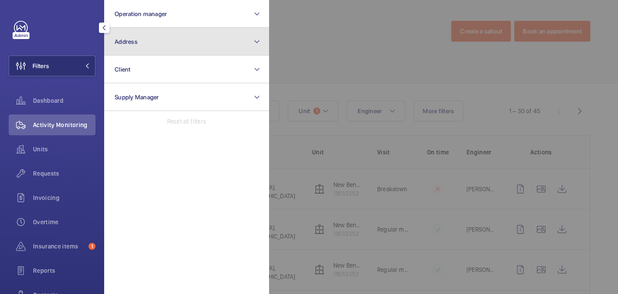
click at [178, 50] on button "Address" at bounding box center [186, 42] width 165 height 28
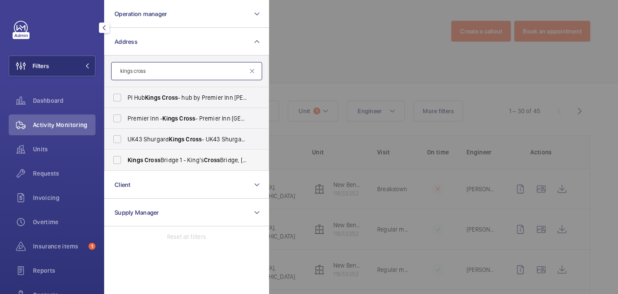
type input "kings cross"
click at [178, 166] on label "[GEOGRAPHIC_DATA] [STREET_ADDRESS]" at bounding box center [180, 160] width 151 height 21
click at [126, 166] on input "[GEOGRAPHIC_DATA] [STREET_ADDRESS]" at bounding box center [117, 160] width 17 height 17
checkbox input "true"
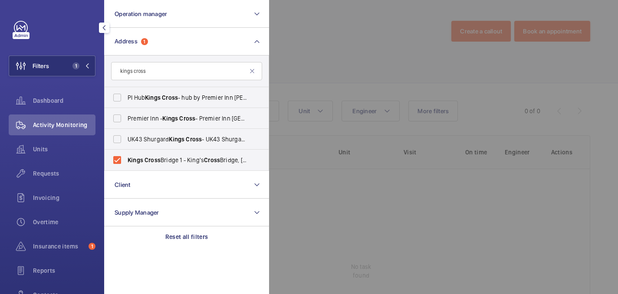
drag, startPoint x: 355, startPoint y: 13, endPoint x: 347, endPoint y: 14, distance: 7.8
click at [355, 13] on div at bounding box center [578, 147] width 618 height 294
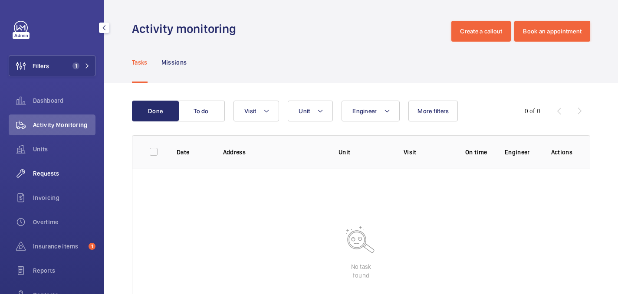
click at [46, 174] on span "Requests" at bounding box center [64, 173] width 63 height 9
